Goal: Task Accomplishment & Management: Complete application form

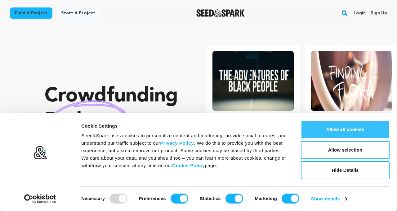
click at [368, 134] on button "Allow all cookies" at bounding box center [345, 129] width 89 height 18
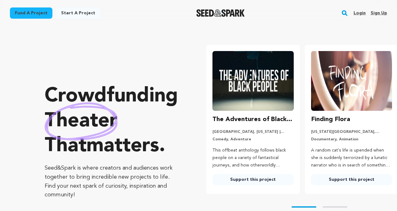
click at [376, 13] on link "Sign up" at bounding box center [379, 13] width 16 height 10
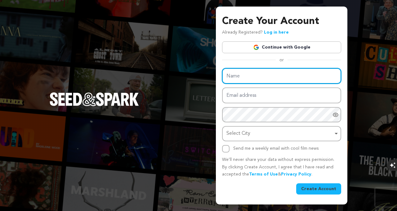
click at [288, 74] on input "Name" at bounding box center [281, 76] width 119 height 16
type input "Rex Technologies"
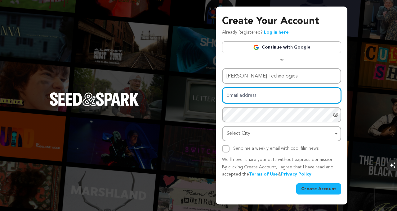
click at [262, 95] on input "Email address" at bounding box center [281, 95] width 119 height 16
type input "insha.rextech@gmail.com"
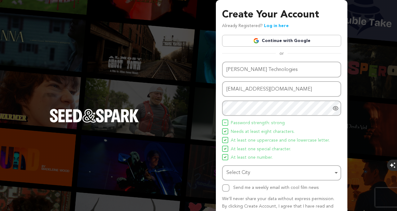
click at [350, 142] on div "Create Your Account Already Registered? Log in here Continue with Google or eyJ…" at bounding box center [198, 121] width 397 height 243
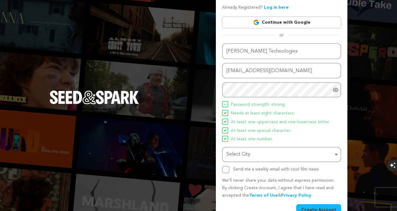
scroll to position [33, 0]
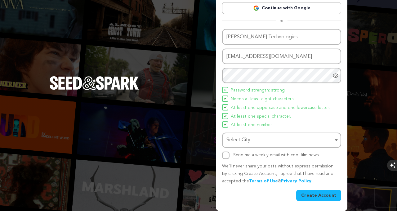
click at [334, 138] on div "Select City Remove item" at bounding box center [281, 139] width 113 height 11
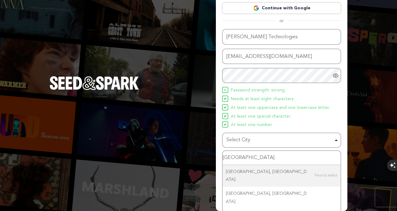
type input "lahor"
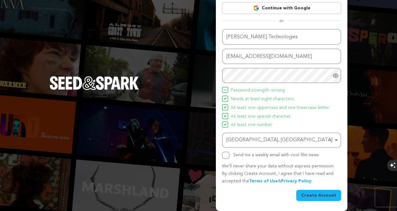
click at [324, 193] on button "Create Account" at bounding box center [319, 194] width 45 height 11
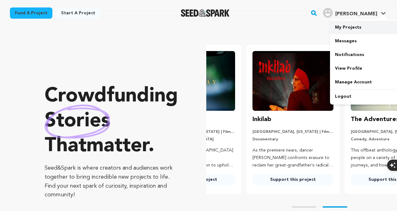
scroll to position [0, 103]
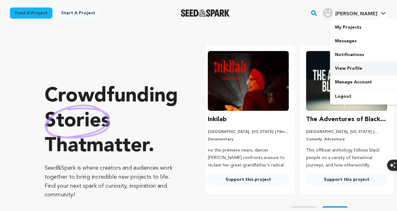
click at [340, 68] on link "View Profile" at bounding box center [365, 68] width 70 height 14
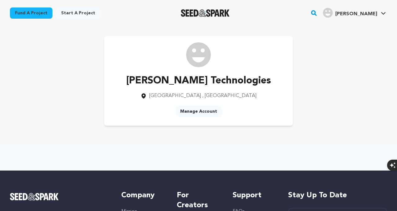
click at [208, 106] on link "Manage Account" at bounding box center [198, 111] width 47 height 11
